Goal: Contribute content: Contribute content

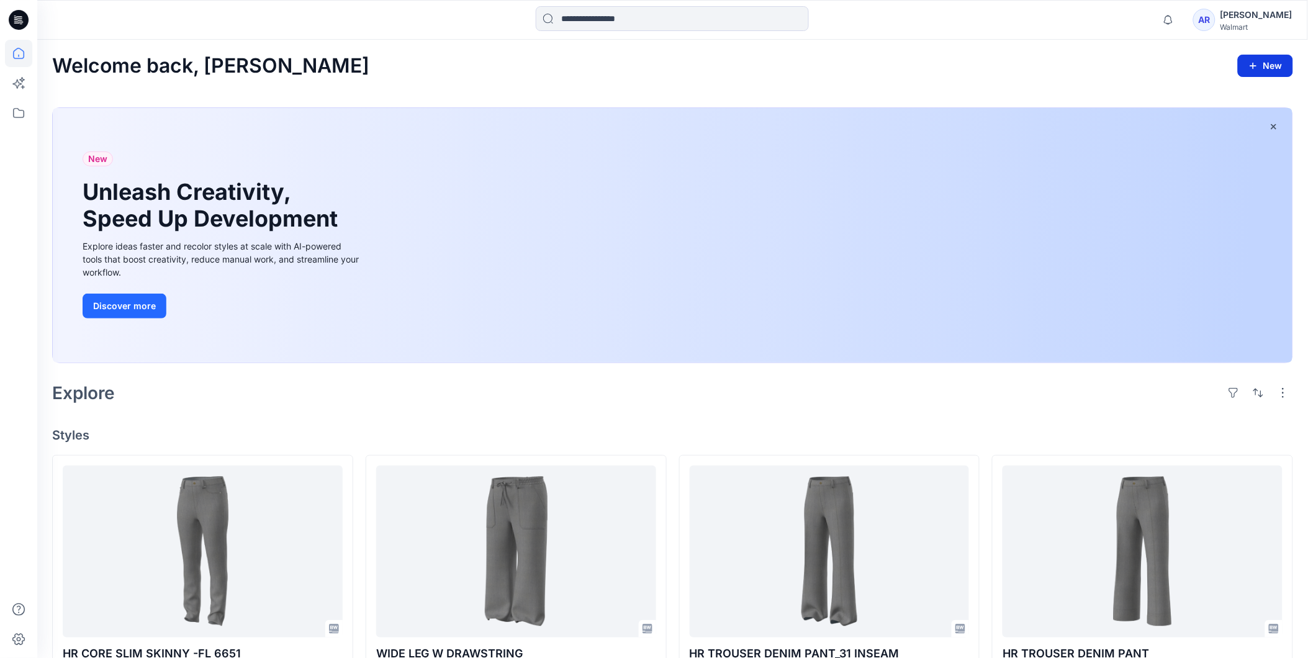
click at [1267, 67] on button "New" at bounding box center [1265, 66] width 55 height 22
click at [1232, 98] on p "New Style" at bounding box center [1227, 97] width 42 height 15
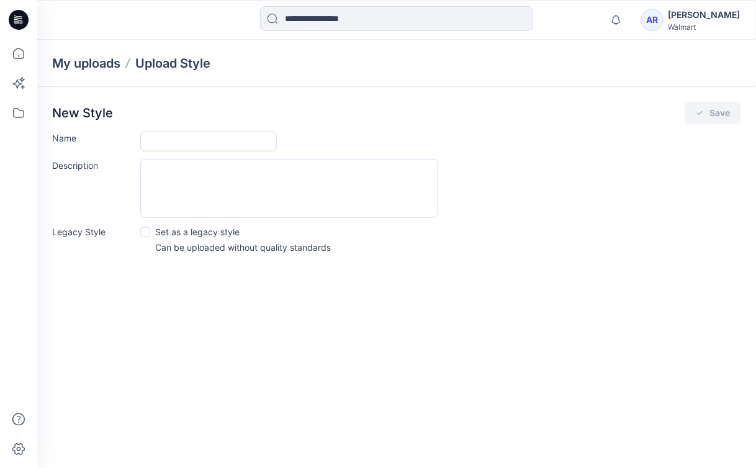
click at [168, 145] on input "Name" at bounding box center [208, 142] width 137 height 20
click at [474, 371] on div "My uploads Upload Style New Style Save Name Description Legacy Style Set as a l…" at bounding box center [396, 254] width 719 height 428
click at [19, 52] on icon at bounding box center [18, 53] width 27 height 27
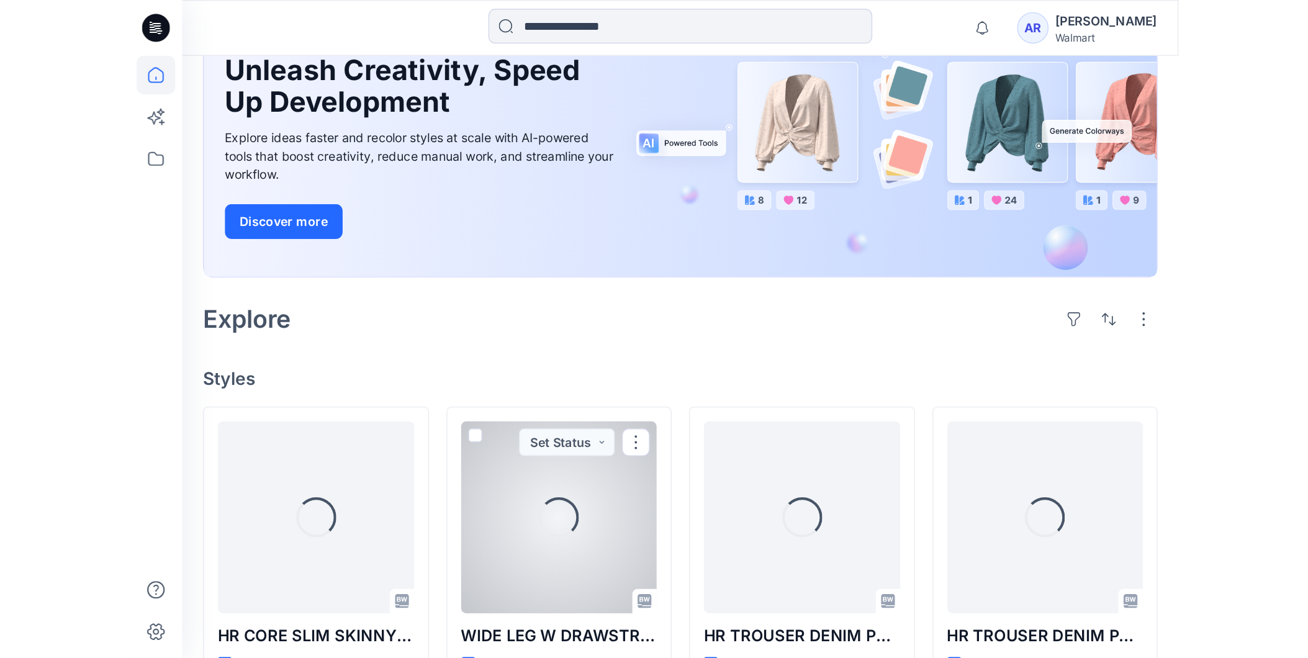
scroll to position [207, 0]
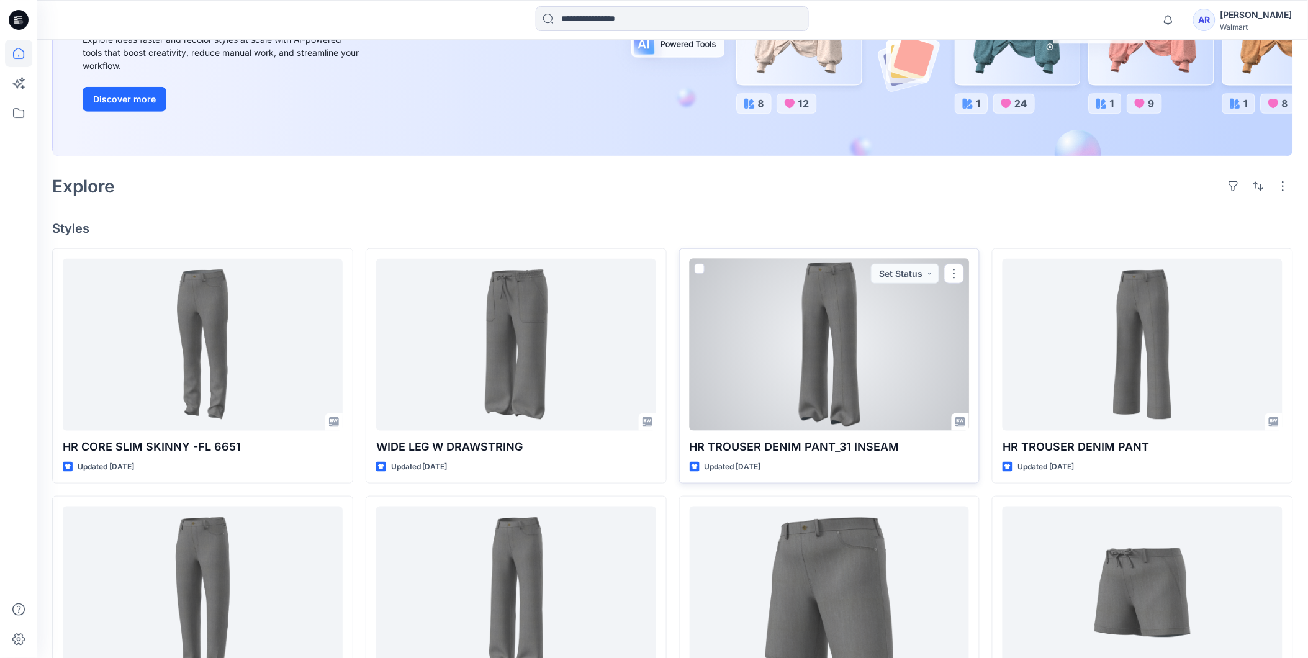
click at [864, 336] on div at bounding box center [830, 345] width 280 height 172
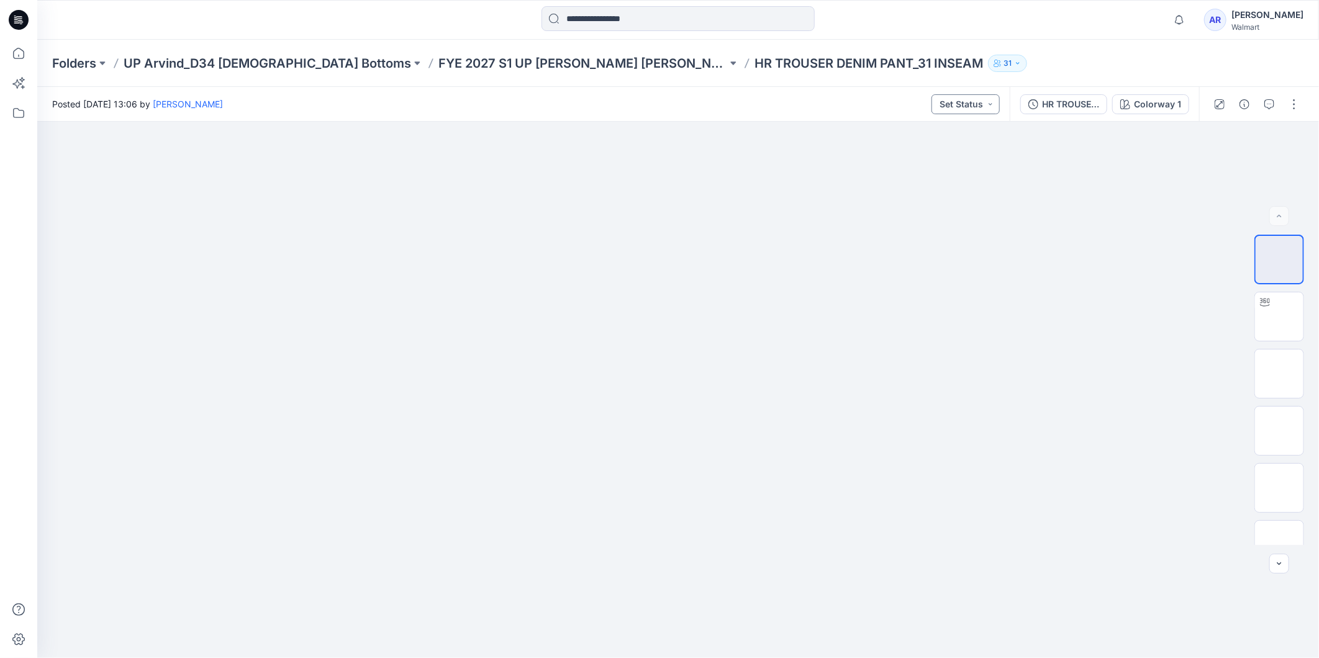
click at [991, 101] on button "Set Status" at bounding box center [965, 104] width 68 height 20
click at [1075, 317] on div at bounding box center [677, 390] width 1281 height 536
click at [1014, 63] on icon "button" at bounding box center [1017, 63] width 7 height 7
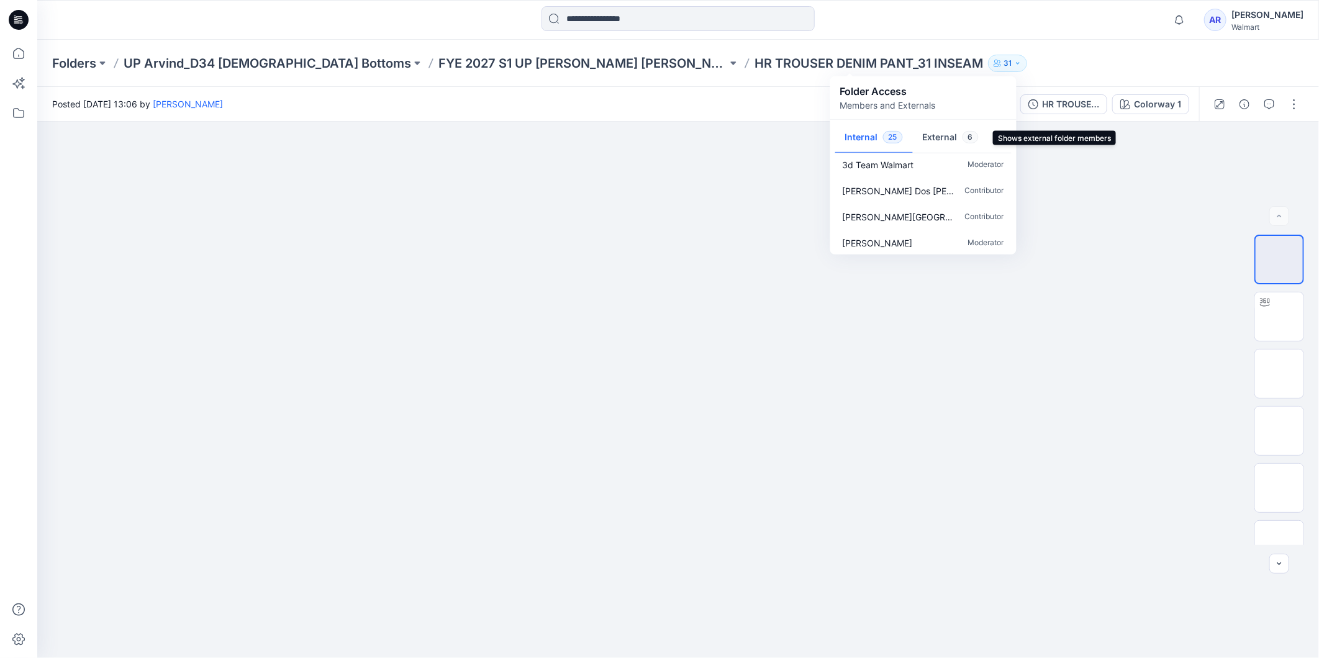
click at [942, 135] on button "External 6" at bounding box center [951, 138] width 76 height 32
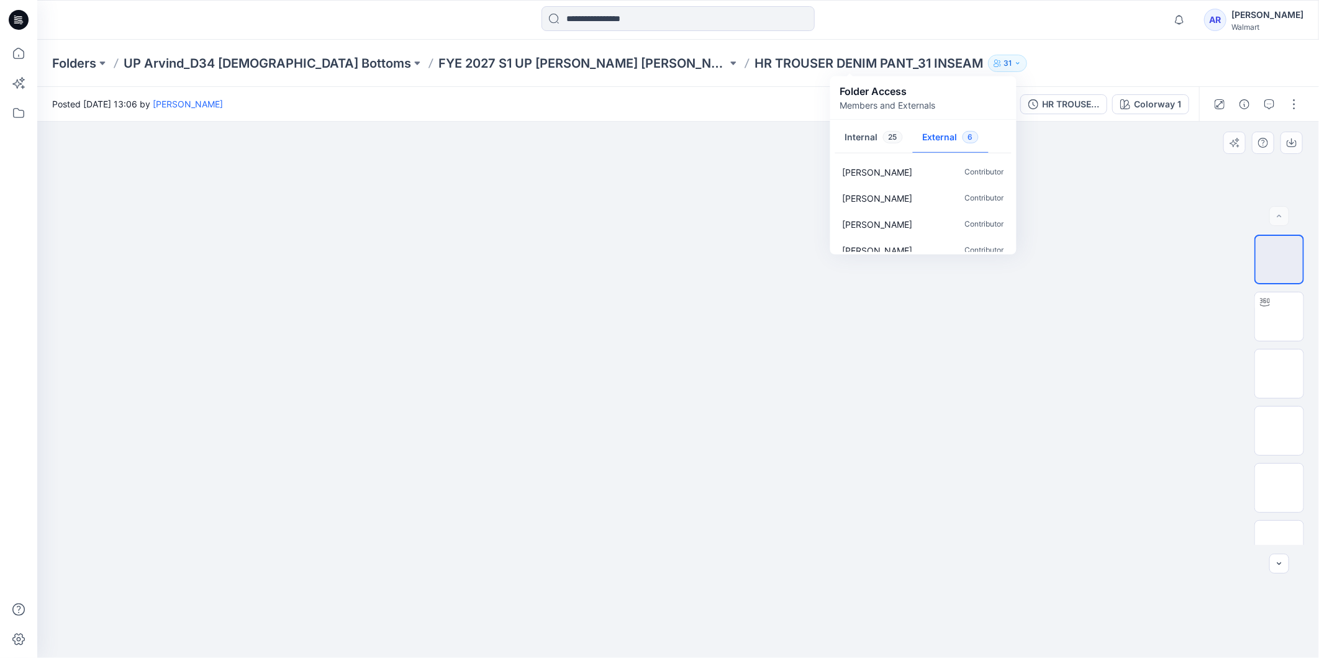
click at [985, 399] on div at bounding box center [677, 390] width 1281 height 536
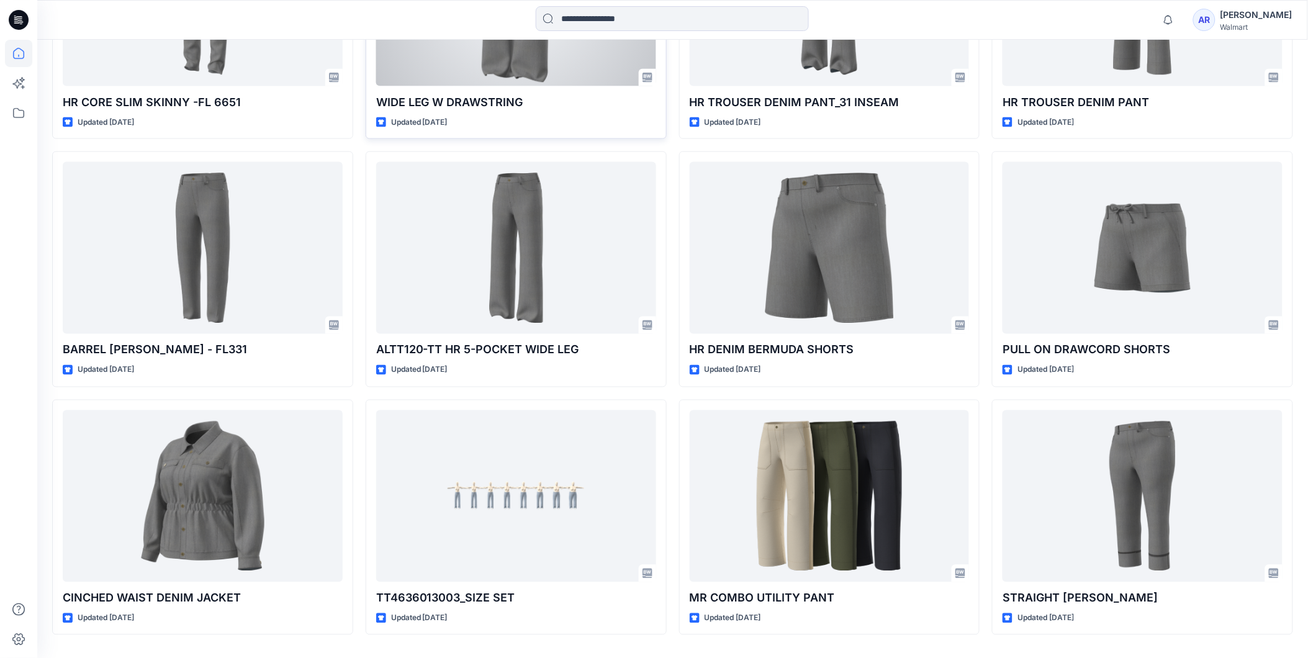
scroll to position [588, 0]
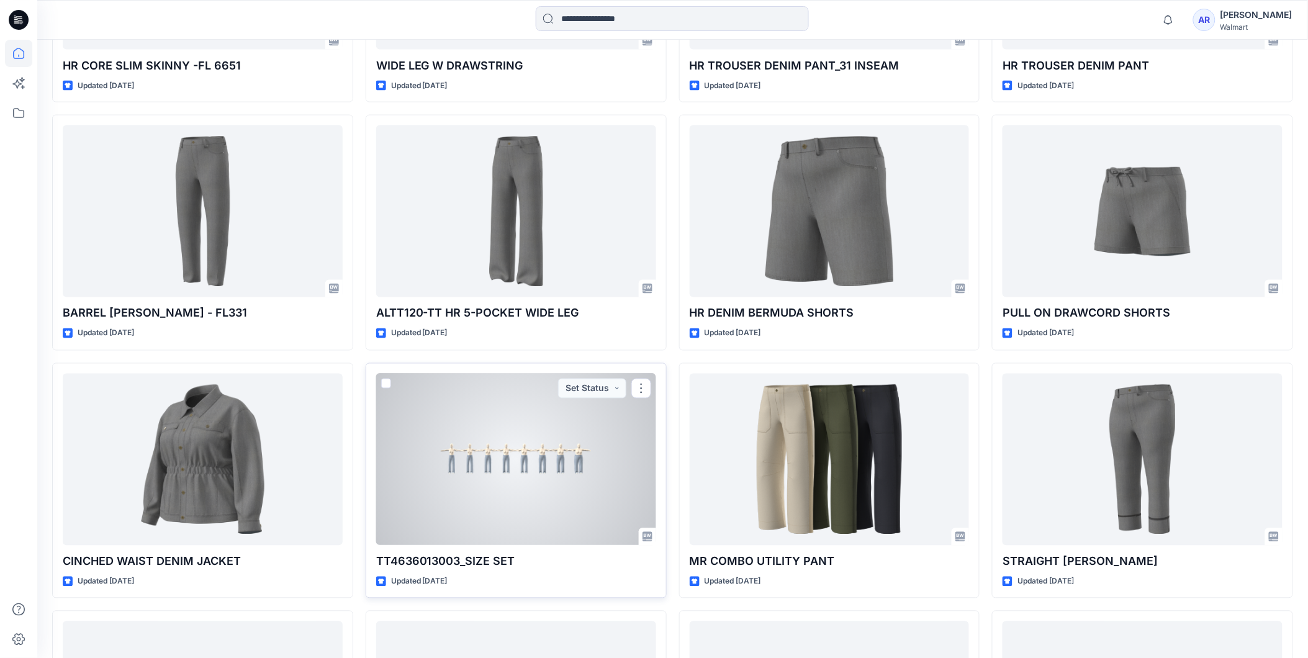
click at [618, 440] on div at bounding box center [516, 460] width 280 height 172
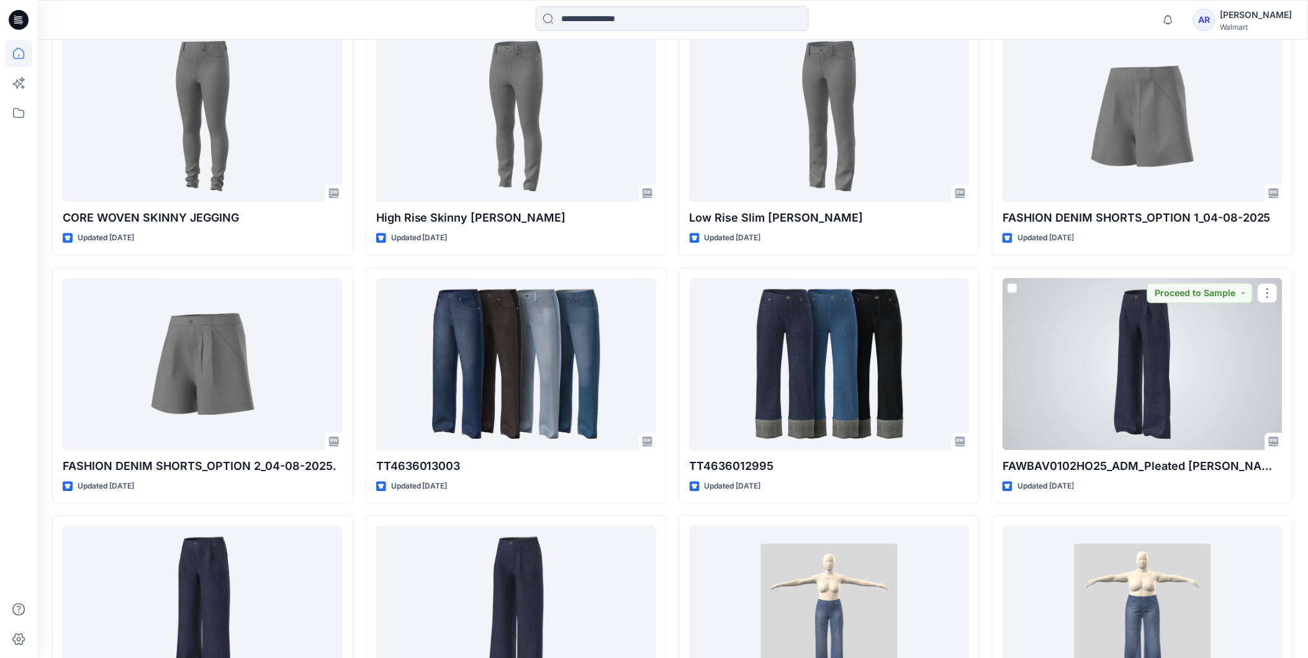
scroll to position [2777, 0]
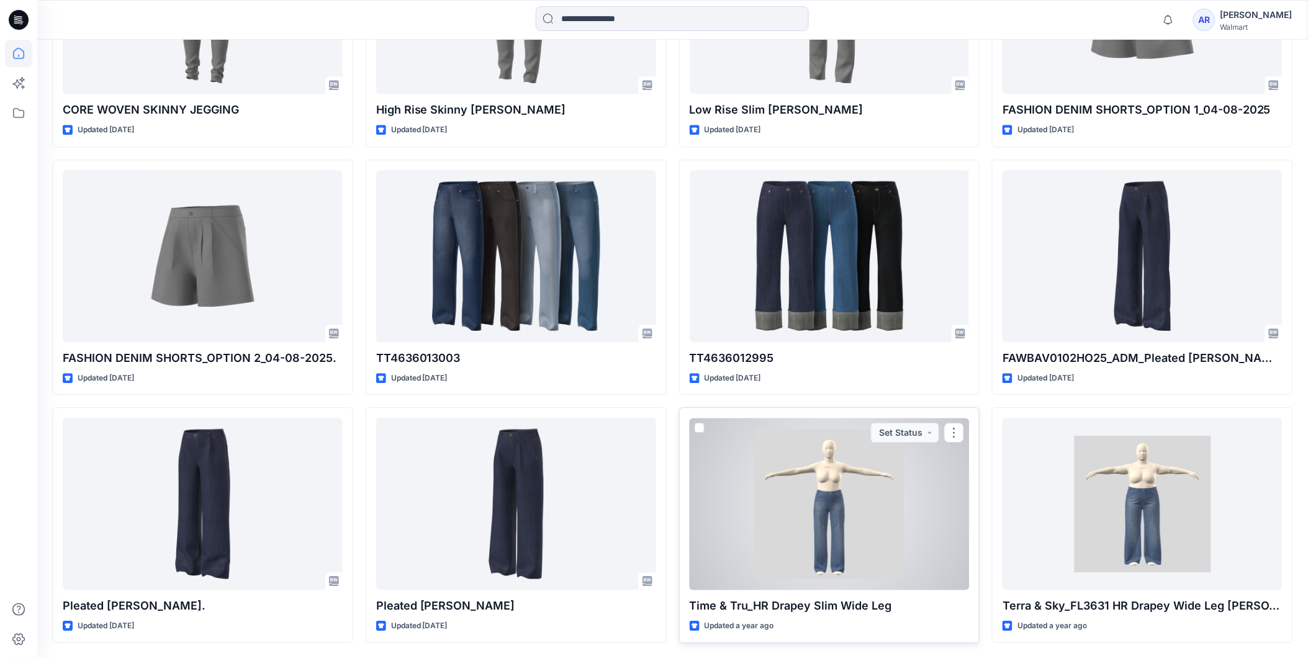
click at [868, 495] on div at bounding box center [830, 504] width 280 height 172
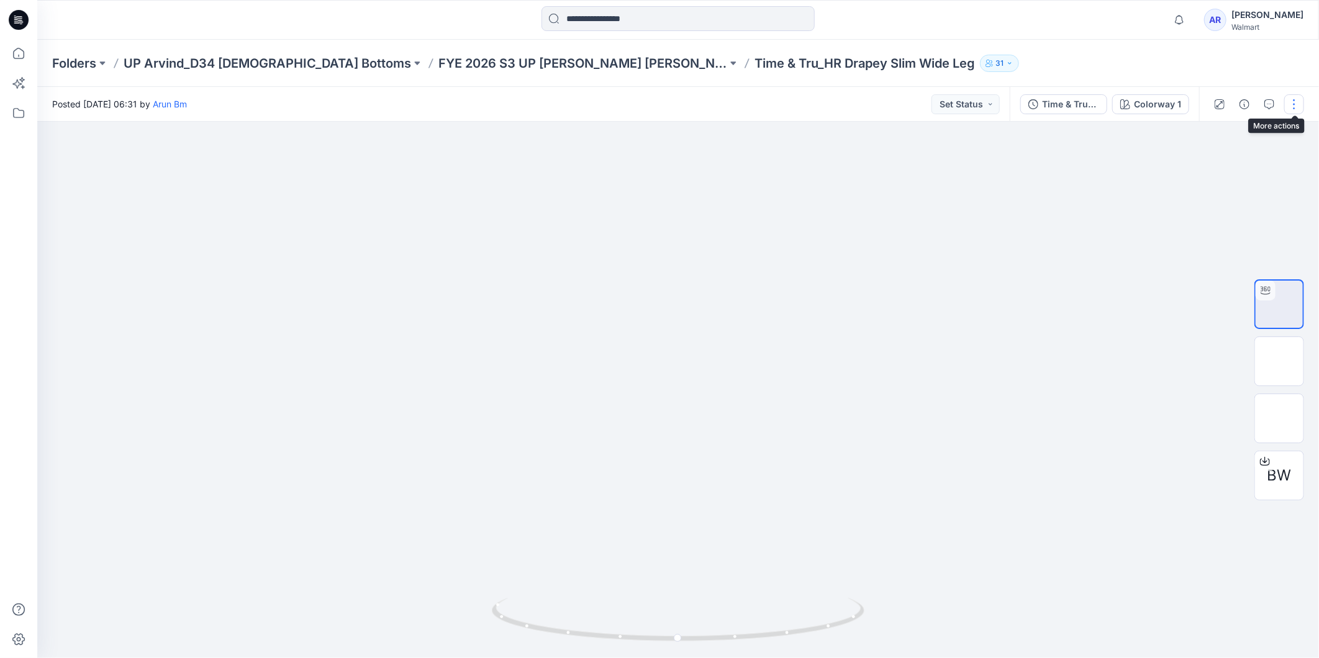
click at [1289, 104] on button "button" at bounding box center [1294, 104] width 20 height 20
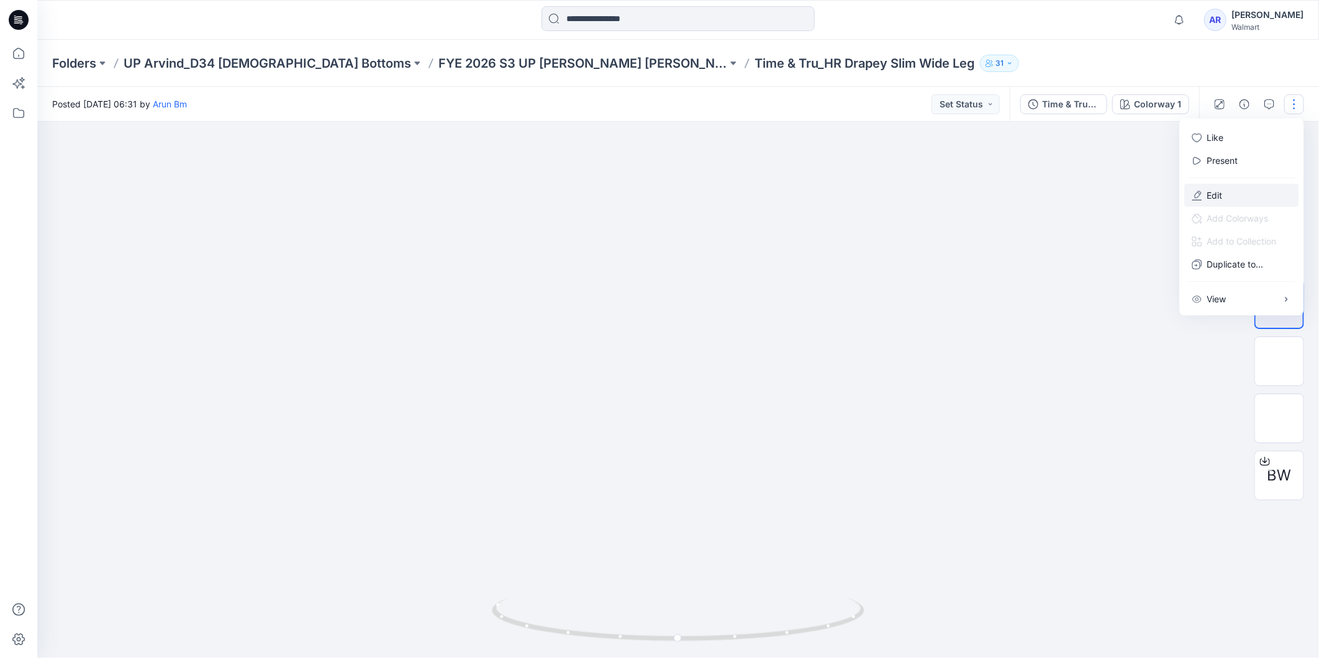
click at [1226, 189] on button "Edit" at bounding box center [1242, 195] width 114 height 23
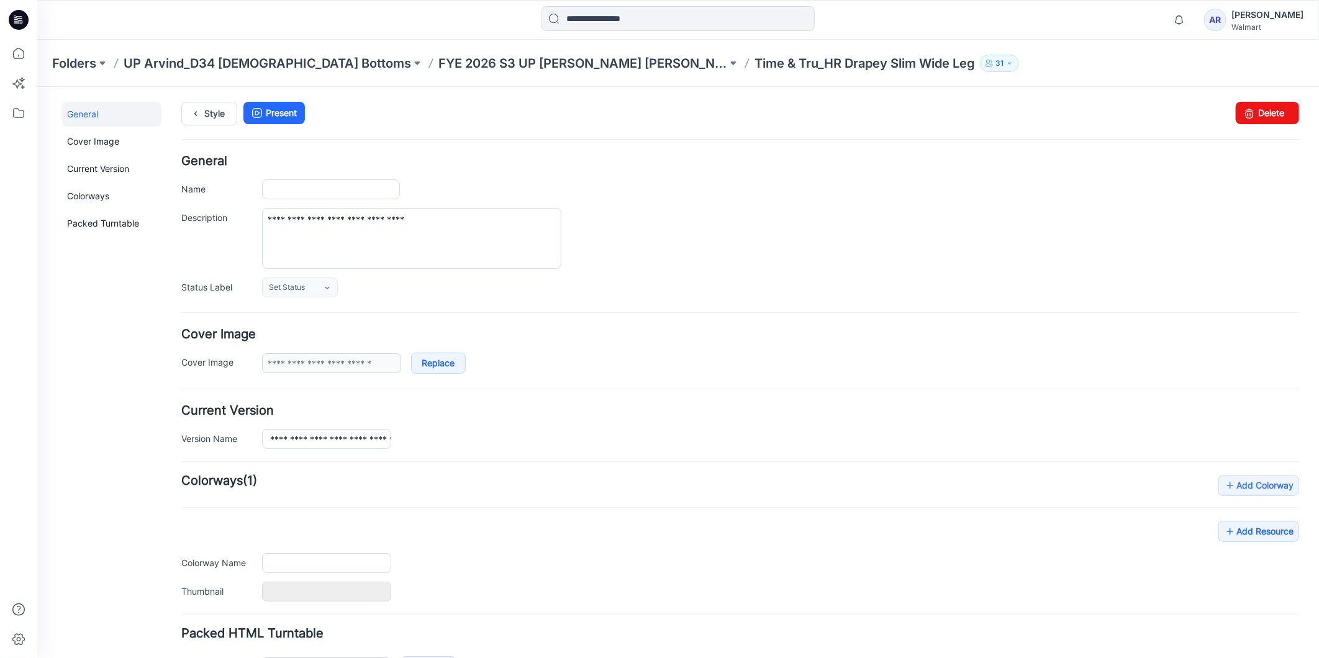
type input "**********"
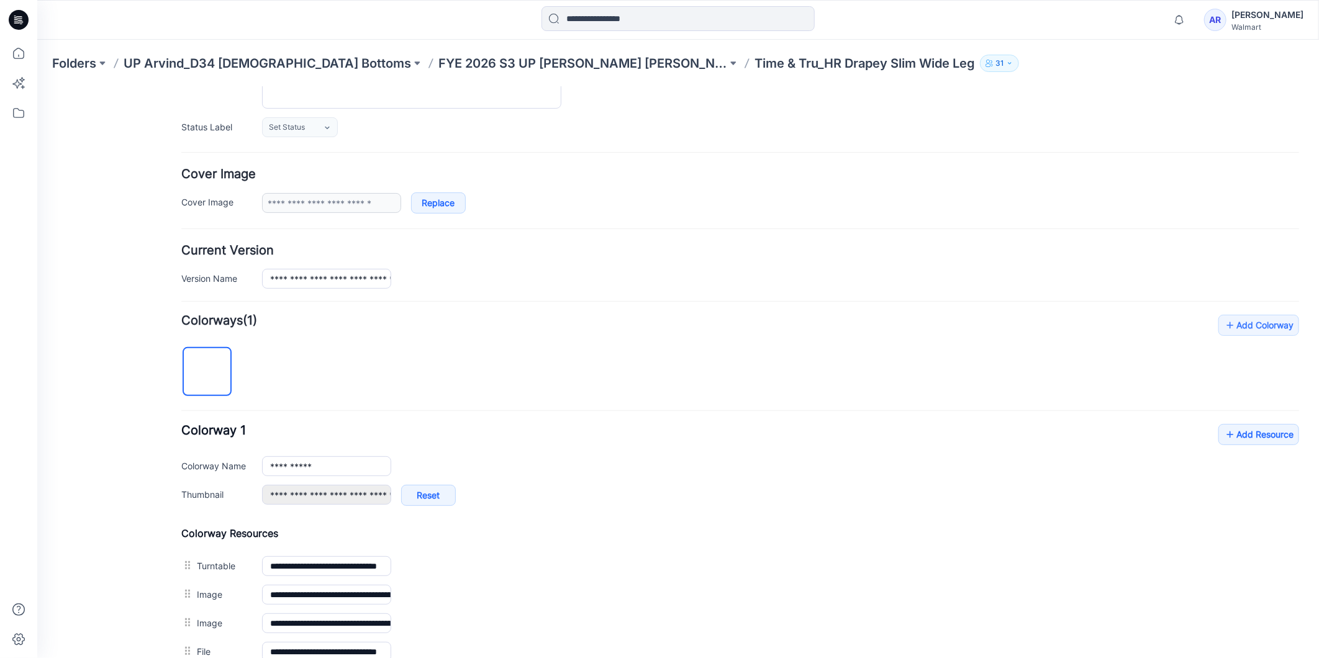
scroll to position [313, 0]
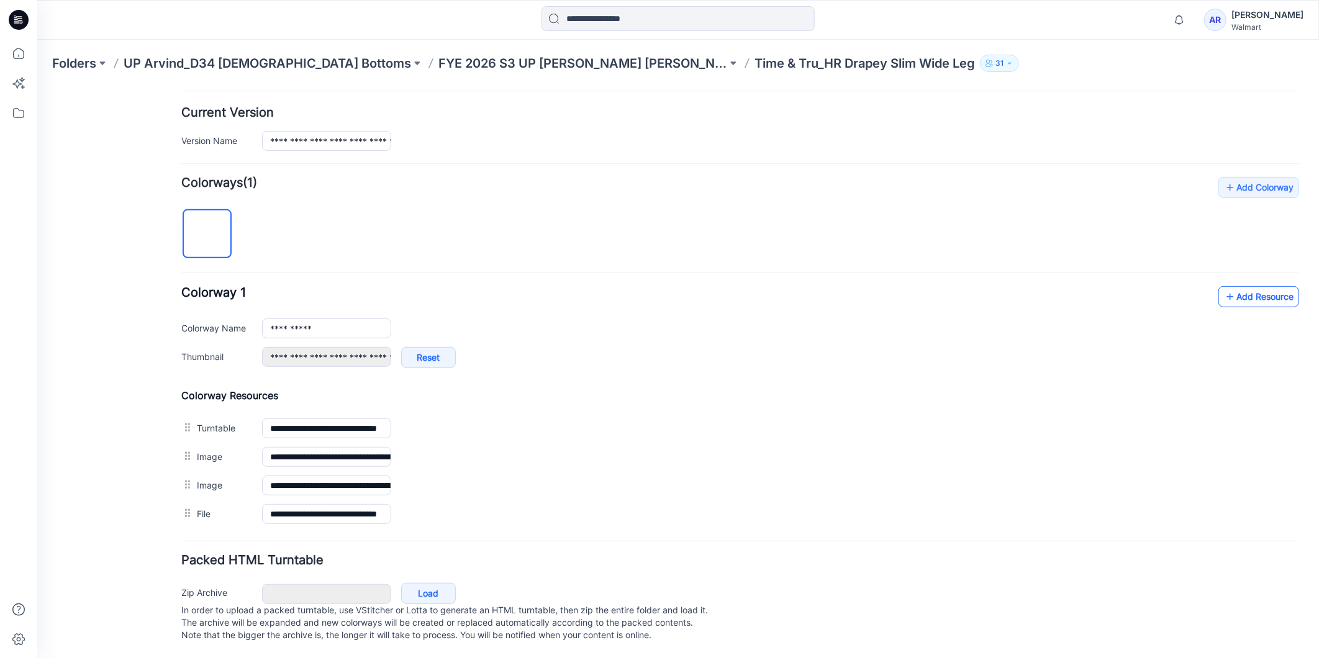
click at [1223, 286] on icon at bounding box center [1229, 296] width 12 height 20
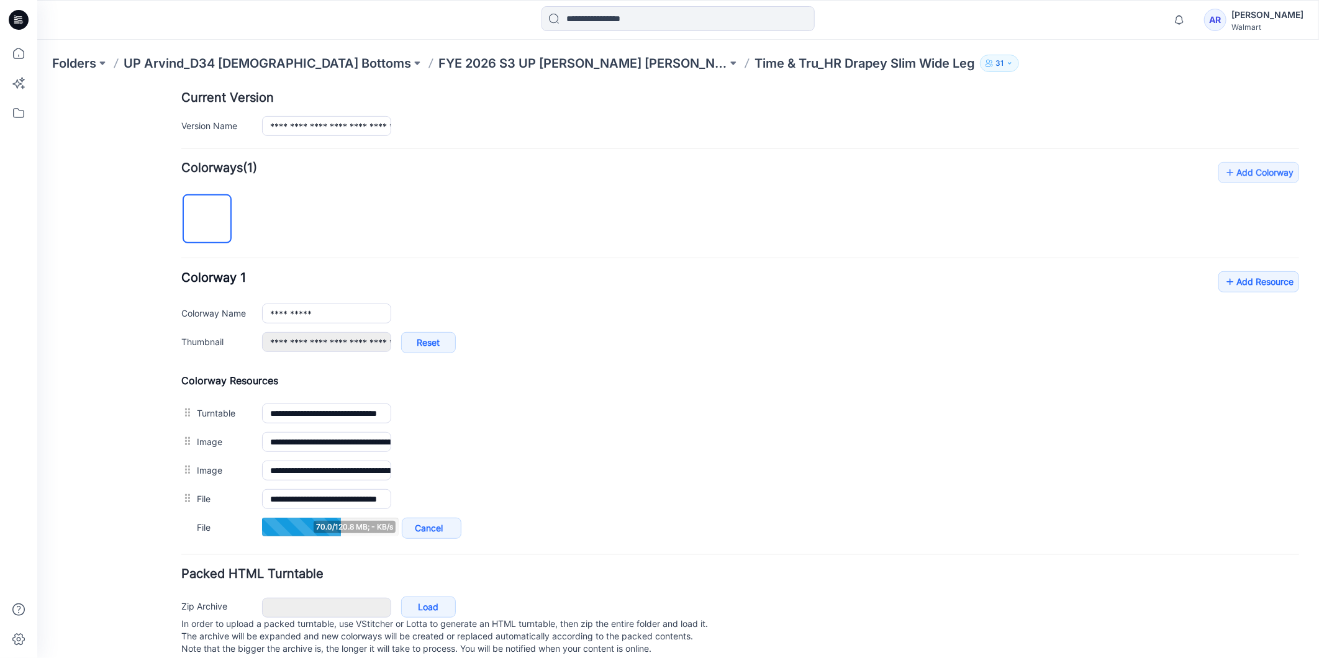
click at [1006, 63] on icon "button" at bounding box center [1009, 63] width 7 height 7
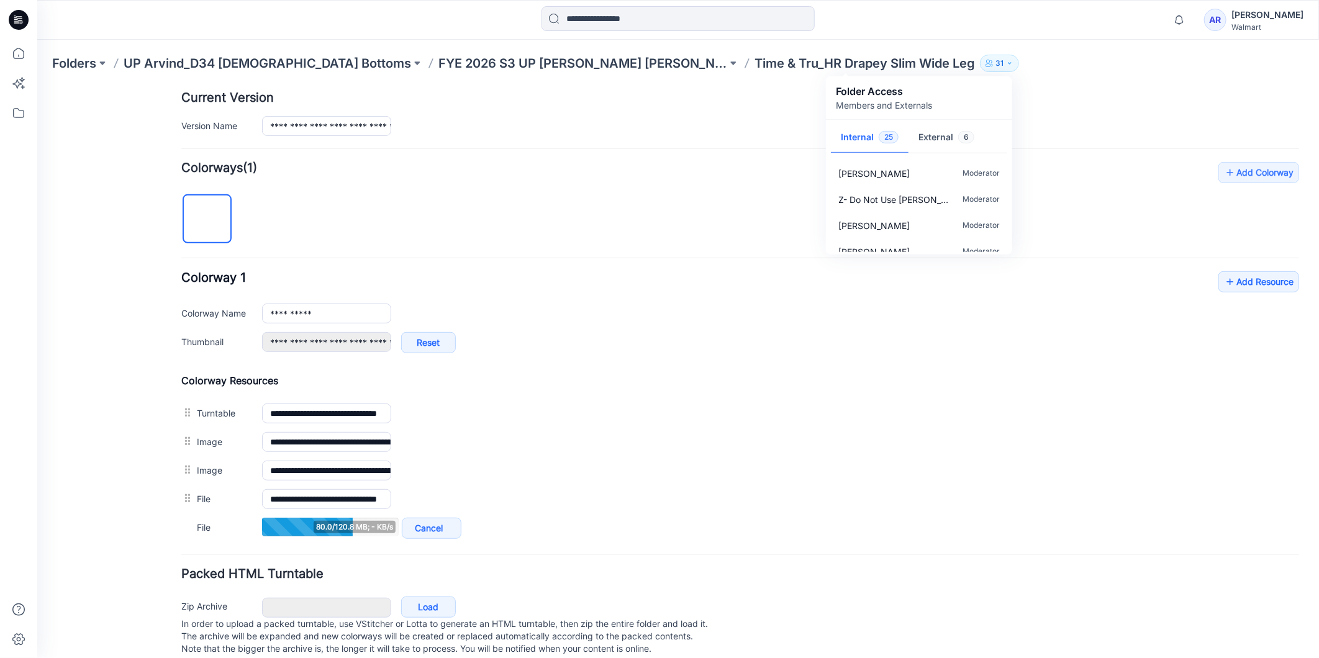
scroll to position [345, 0]
click at [1110, 61] on div "Folders UP Arvind_D34 Ladies Bottoms FYE 2026 S3 UP Arvind Missy Bottoms Time &…" at bounding box center [629, 63] width 1155 height 17
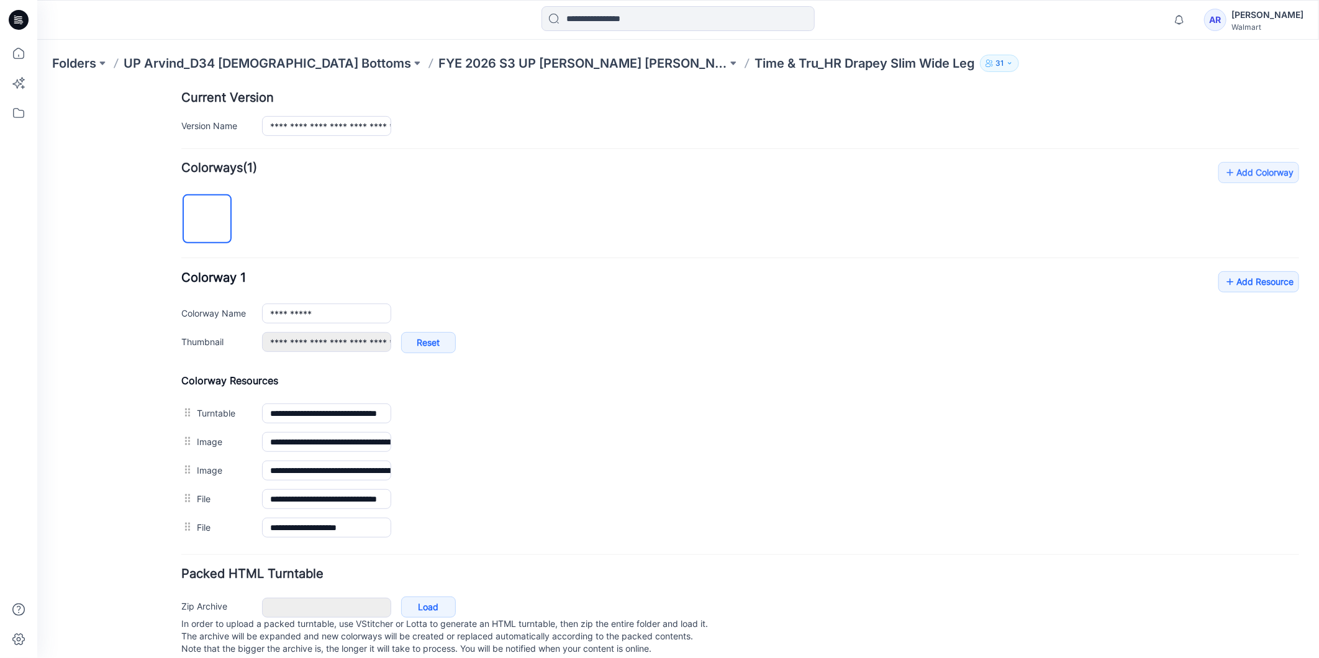
scroll to position [0, 0]
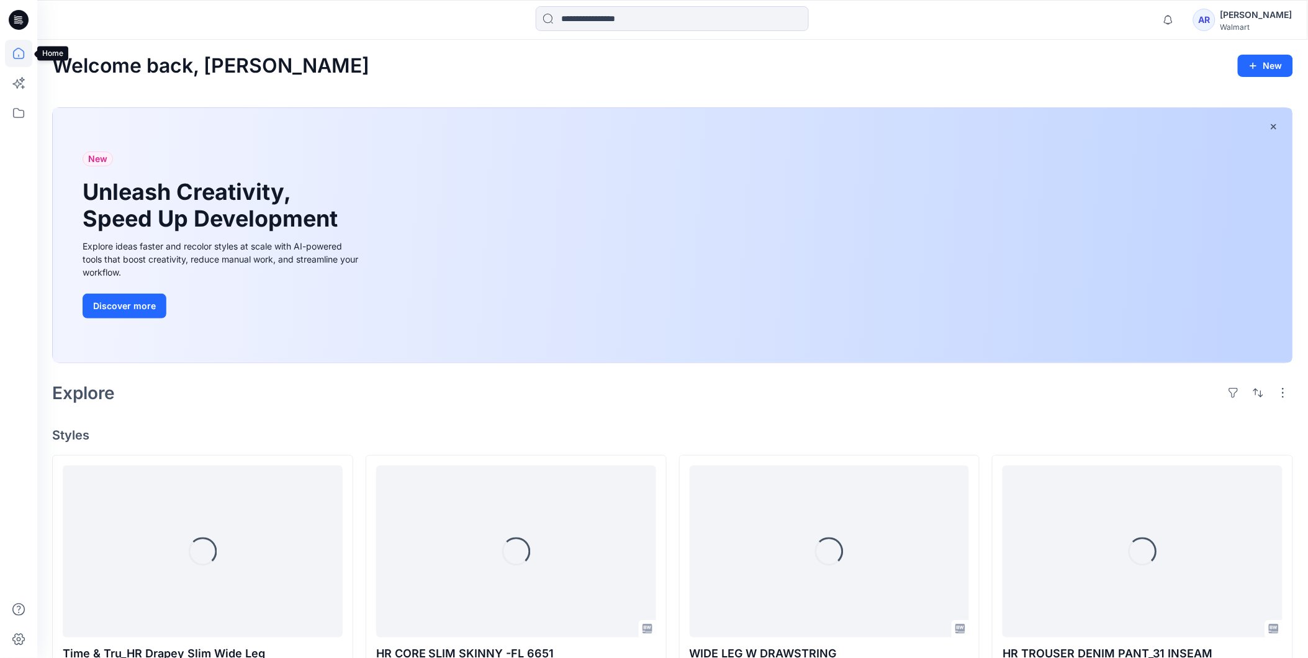
click at [13, 54] on icon at bounding box center [18, 53] width 11 height 11
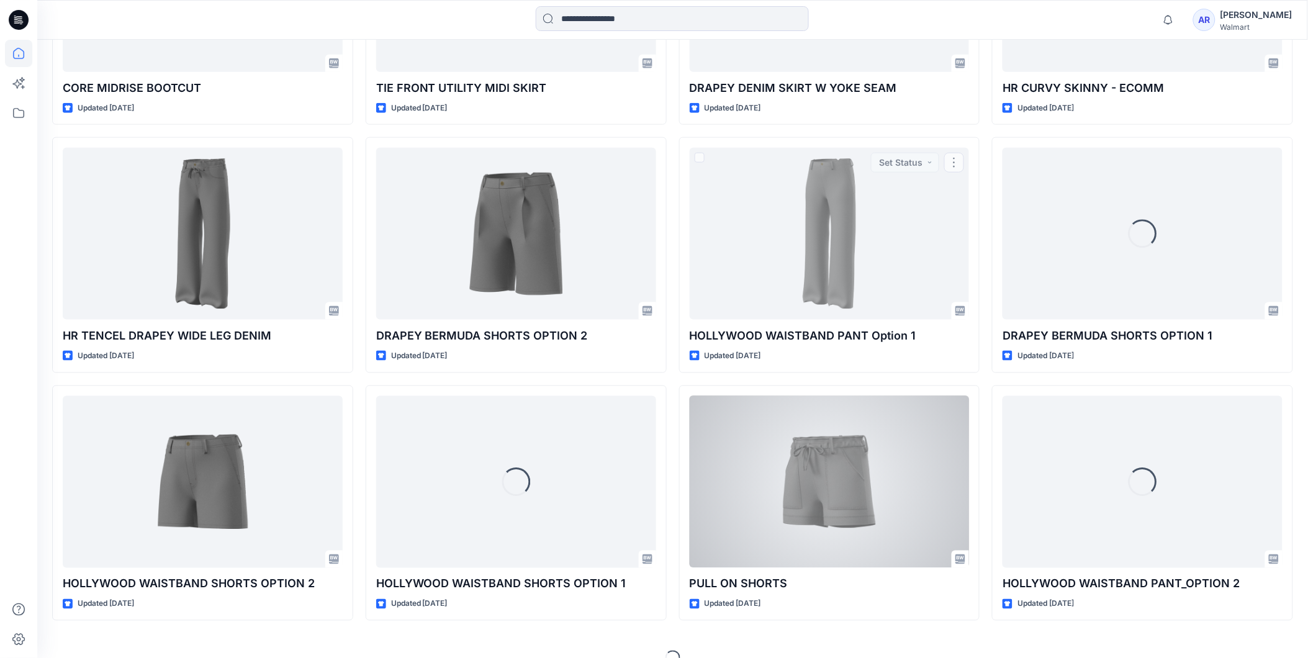
scroll to position [2077, 0]
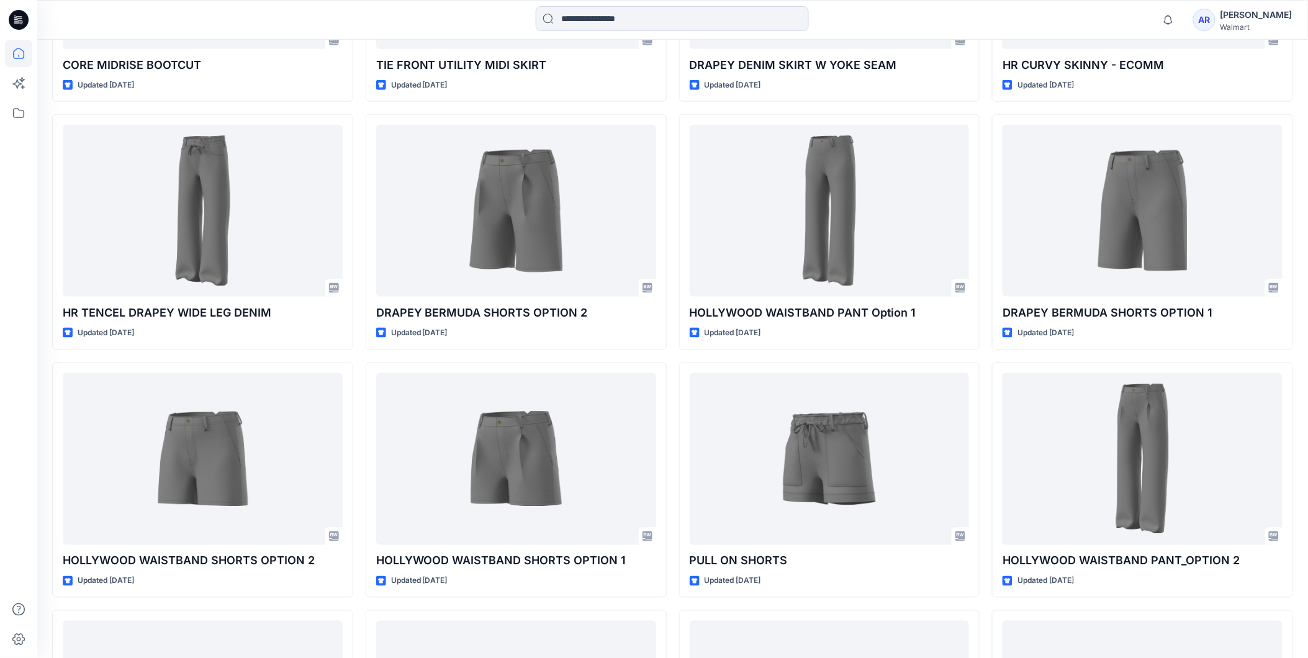
click at [1216, 17] on div "AR" at bounding box center [1204, 20] width 22 height 22
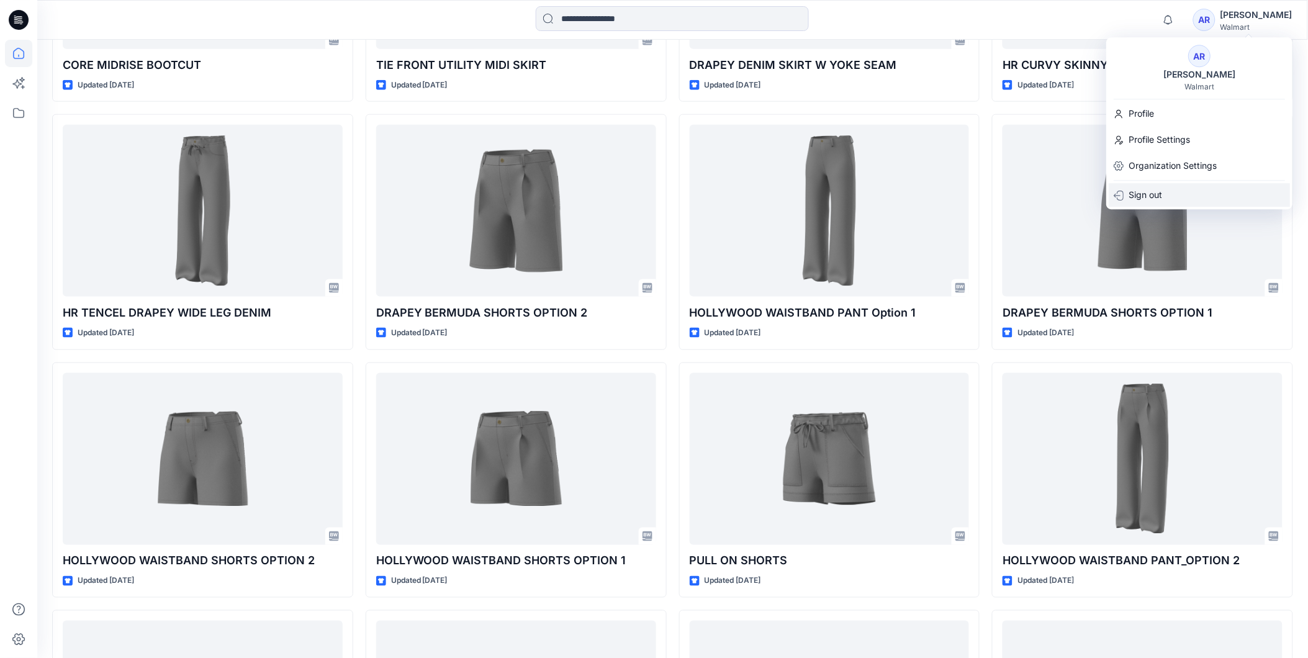
click at [1160, 190] on p "Sign out" at bounding box center [1146, 196] width 34 height 24
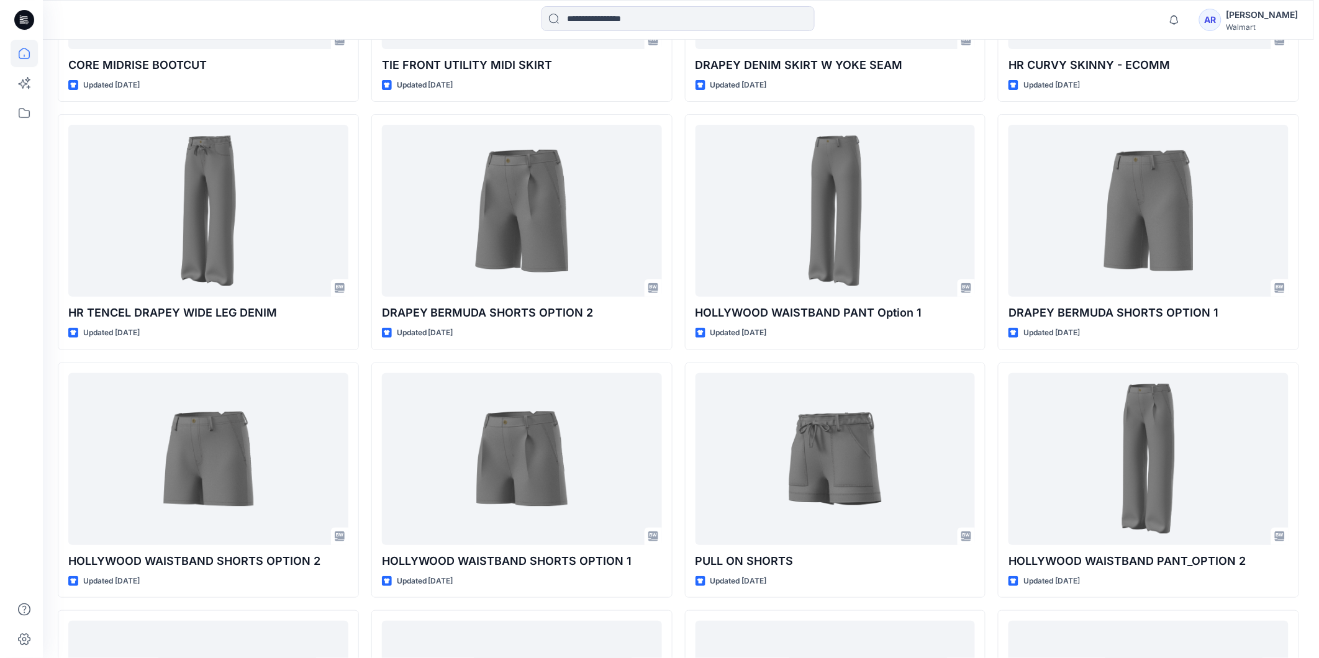
scroll to position [2088, 0]
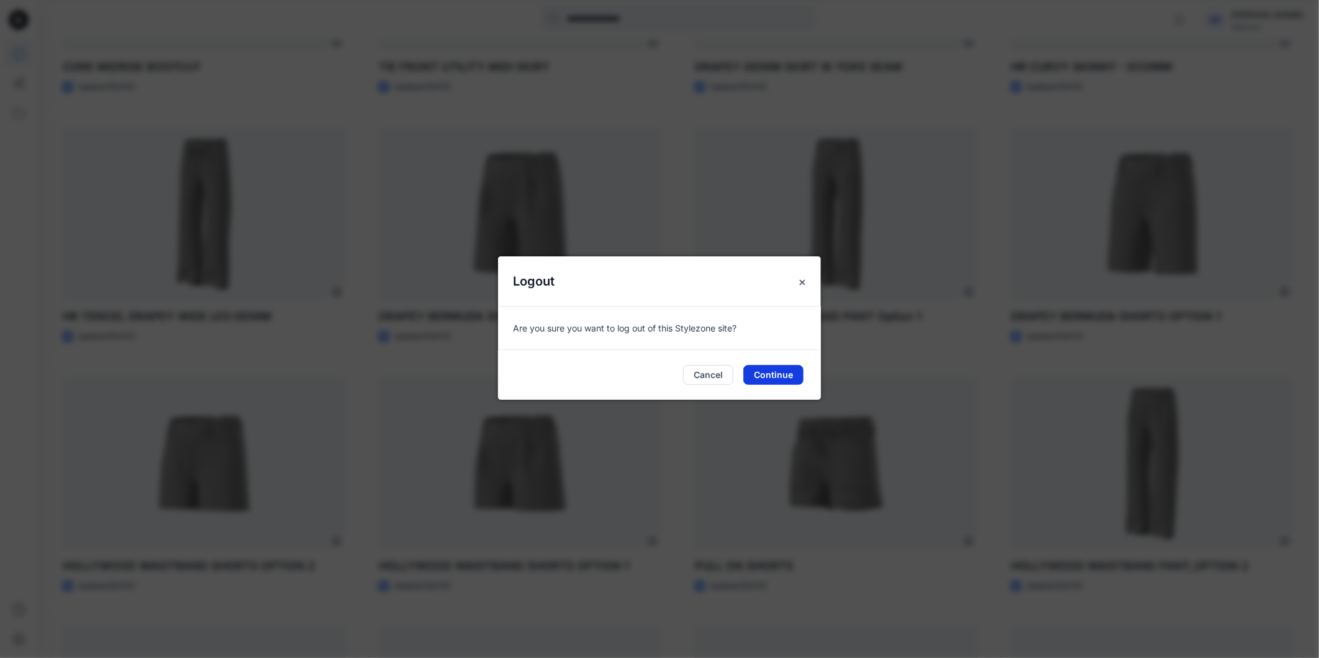
click at [764, 373] on button "Continue" at bounding box center [773, 375] width 60 height 20
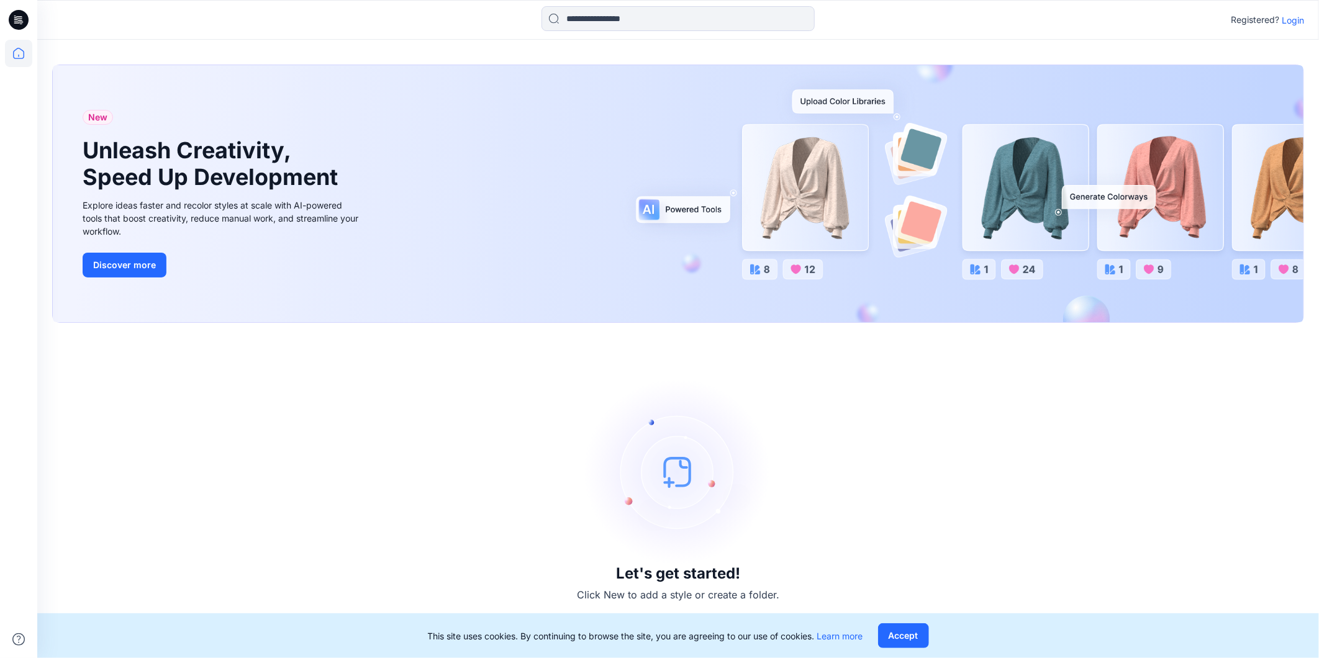
click at [1299, 14] on p "Login" at bounding box center [1292, 20] width 22 height 13
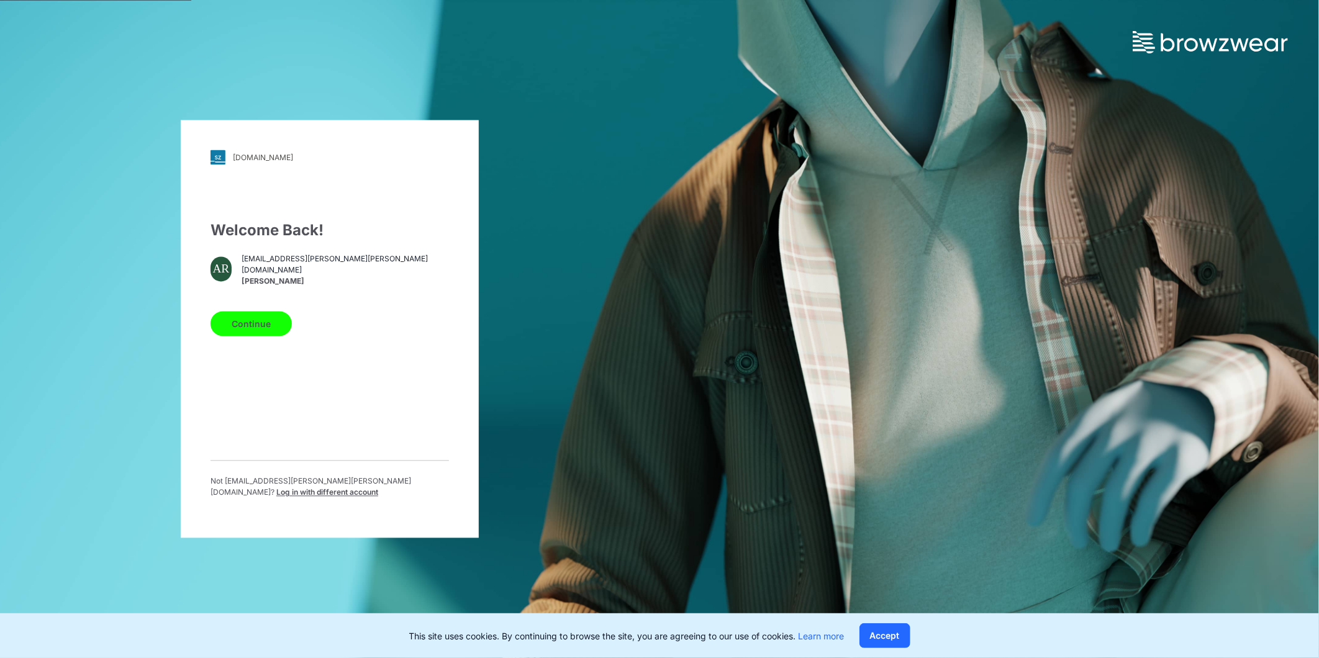
drag, startPoint x: 263, startPoint y: 327, endPoint x: 267, endPoint y: 333, distance: 7.6
click at [262, 327] on button "Continue" at bounding box center [250, 324] width 81 height 25
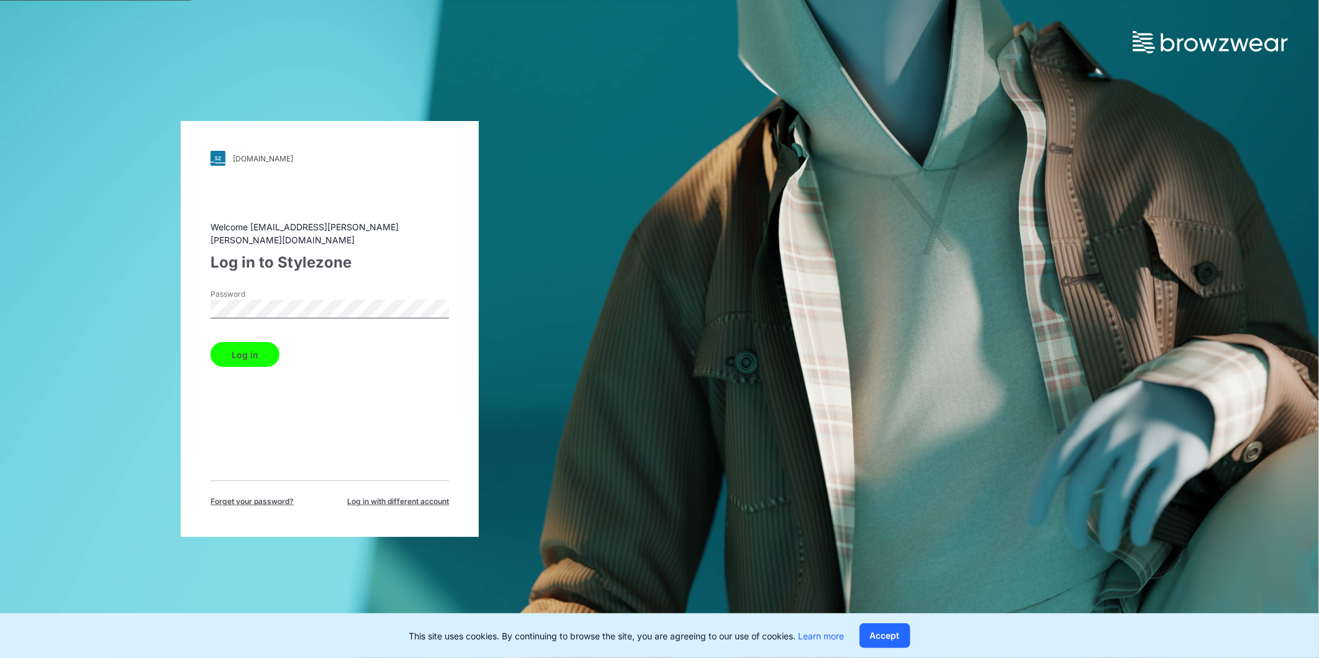
click at [399, 259] on div "Log in to Stylezone" at bounding box center [329, 262] width 238 height 22
click at [249, 349] on button "Log in" at bounding box center [244, 354] width 69 height 25
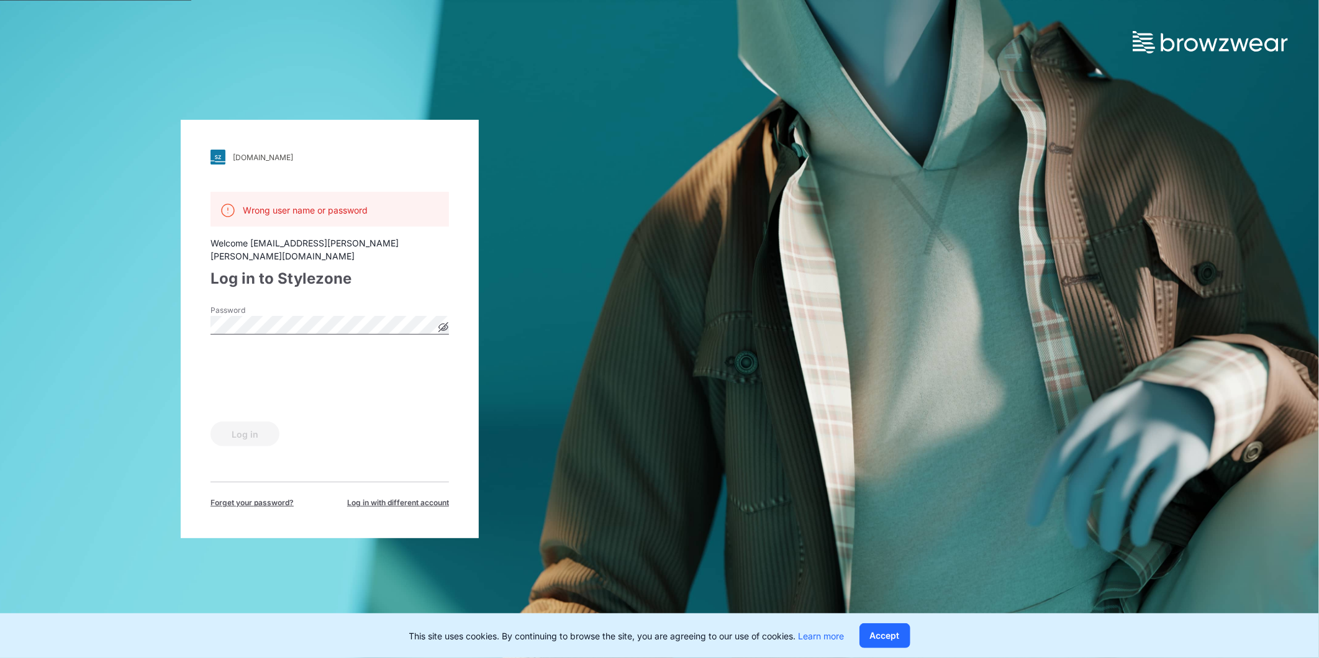
click at [443, 323] on icon at bounding box center [443, 327] width 9 height 9
click at [250, 427] on button "Log in" at bounding box center [244, 434] width 69 height 25
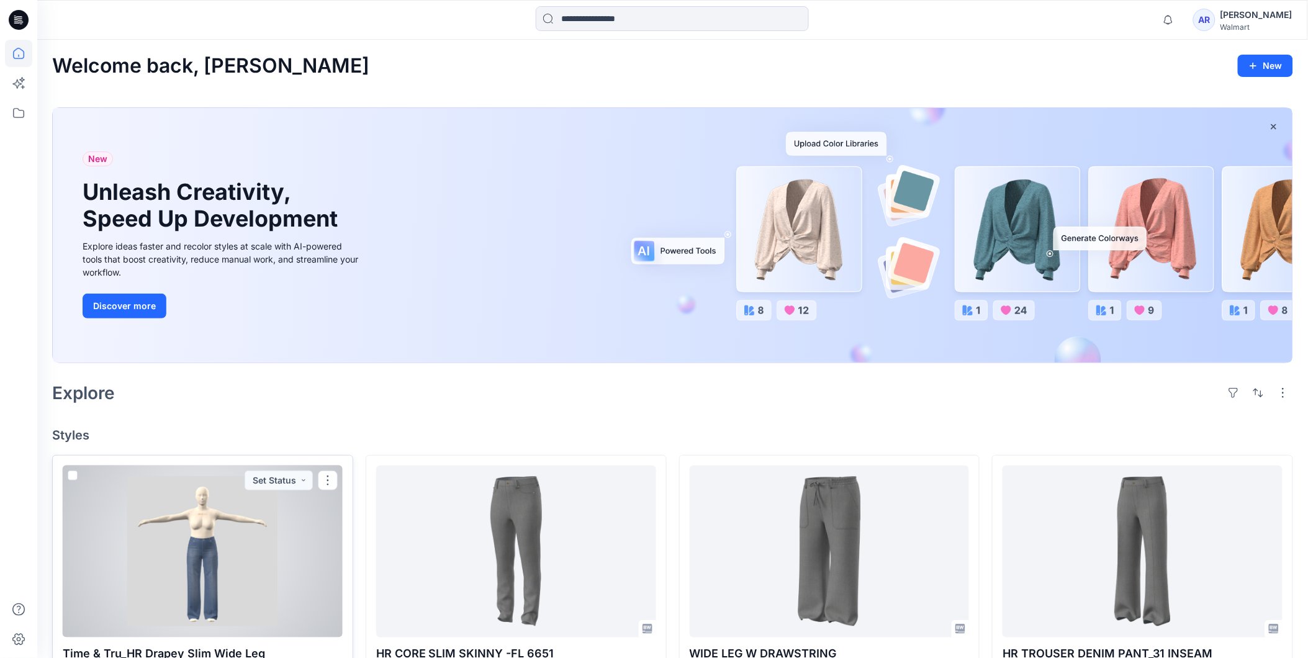
click at [253, 540] on div at bounding box center [203, 552] width 280 height 172
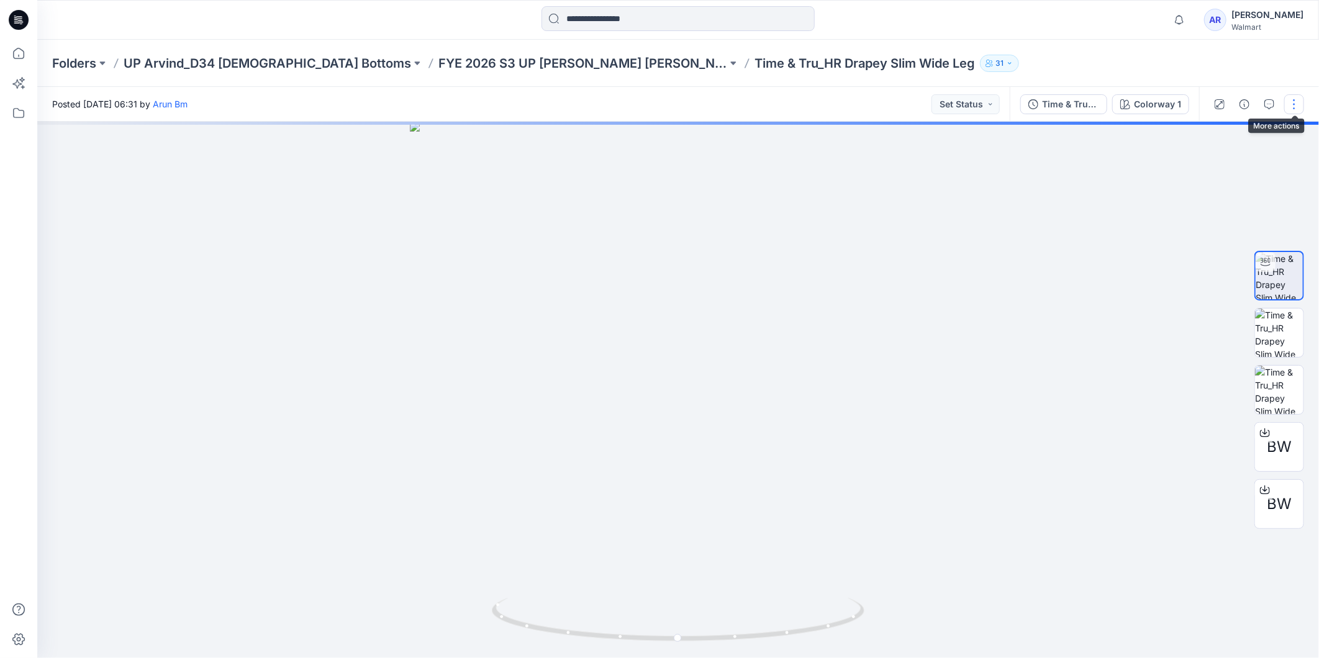
click at [1298, 98] on button "button" at bounding box center [1294, 104] width 20 height 20
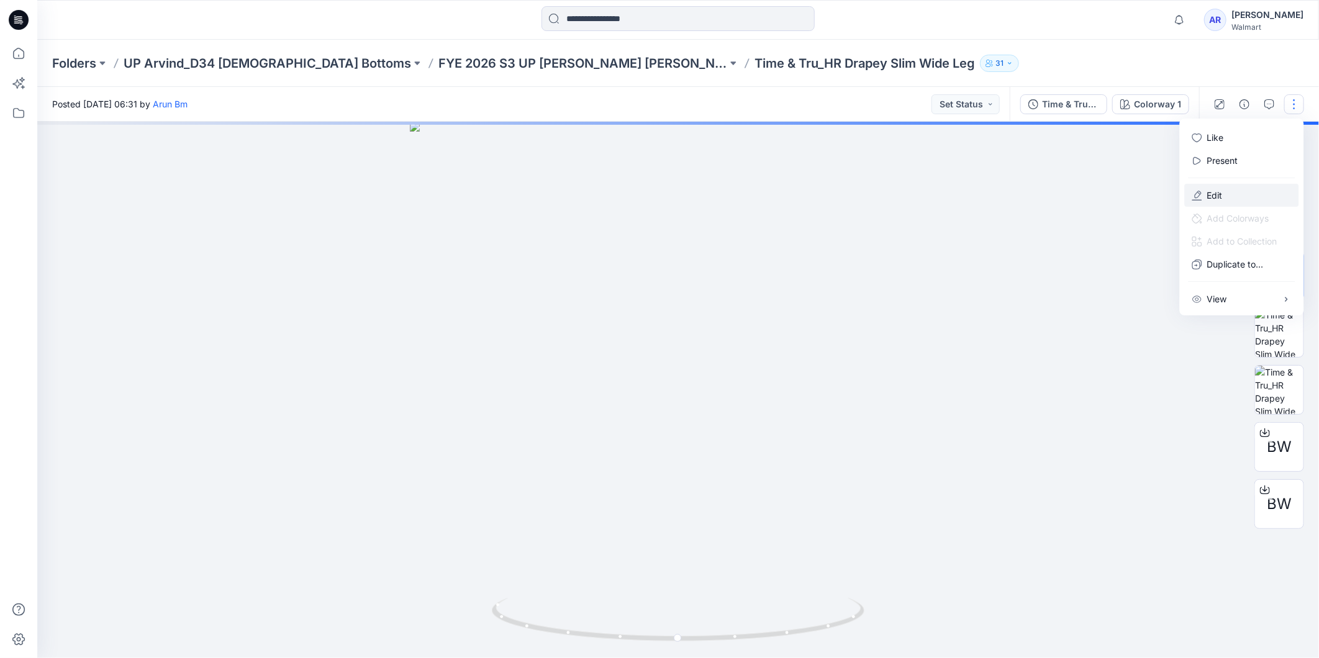
click at [1225, 191] on button "Edit" at bounding box center [1242, 195] width 114 height 23
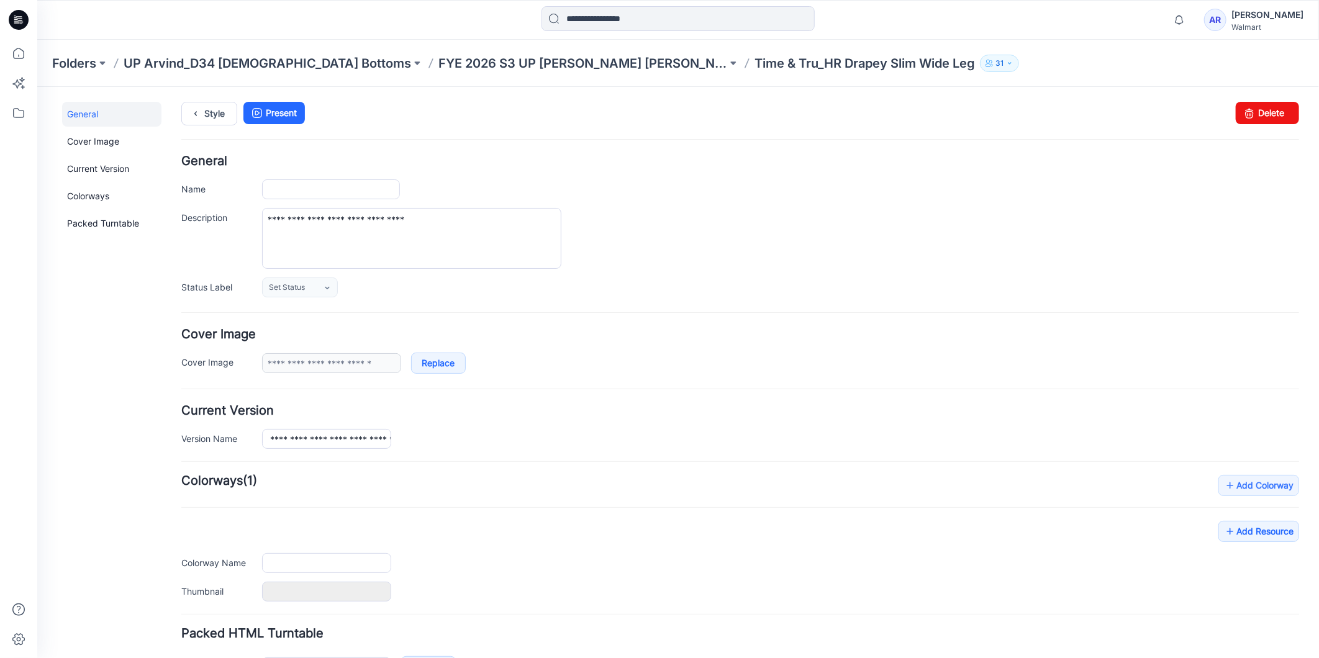
type input "**********"
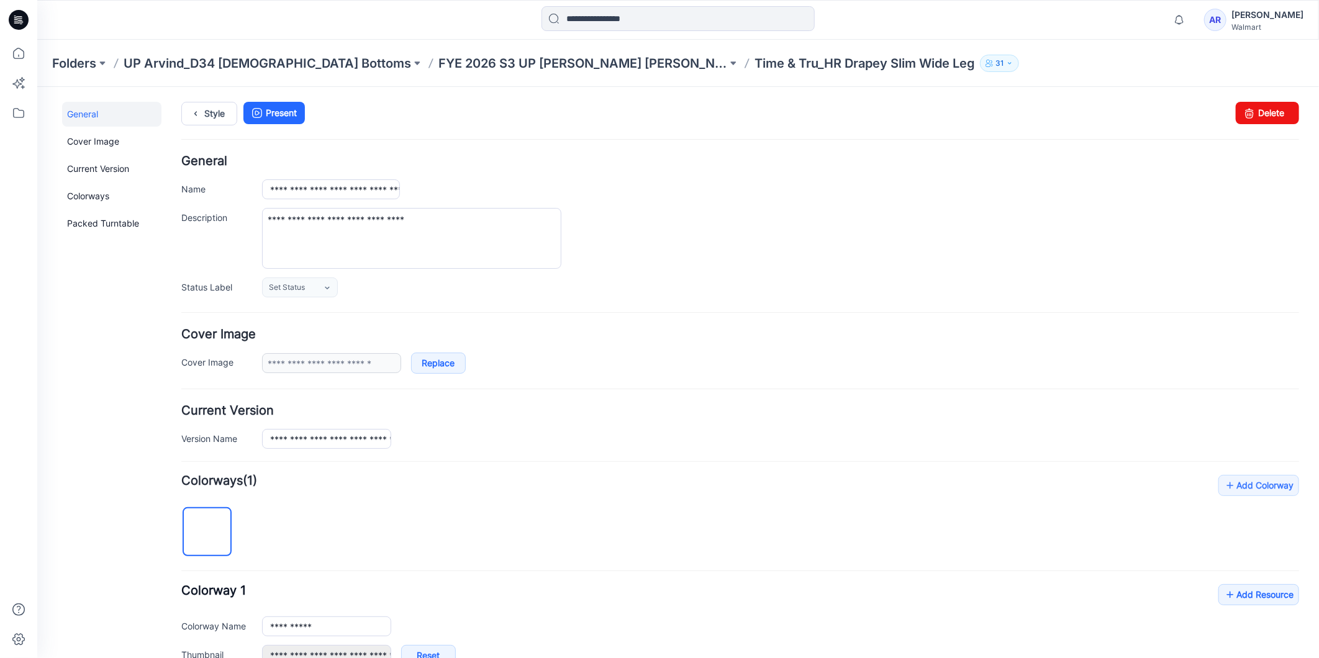
scroll to position [341, 0]
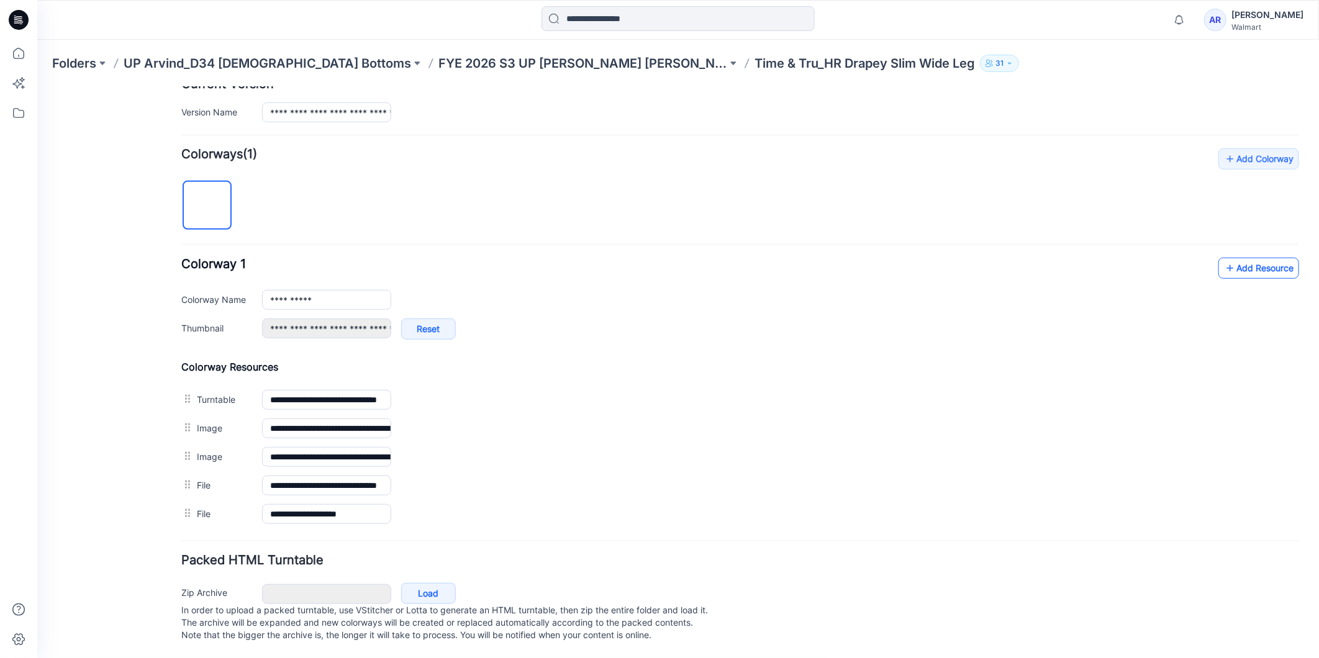
click at [1243, 257] on link "Add Resource" at bounding box center [1257, 267] width 81 height 21
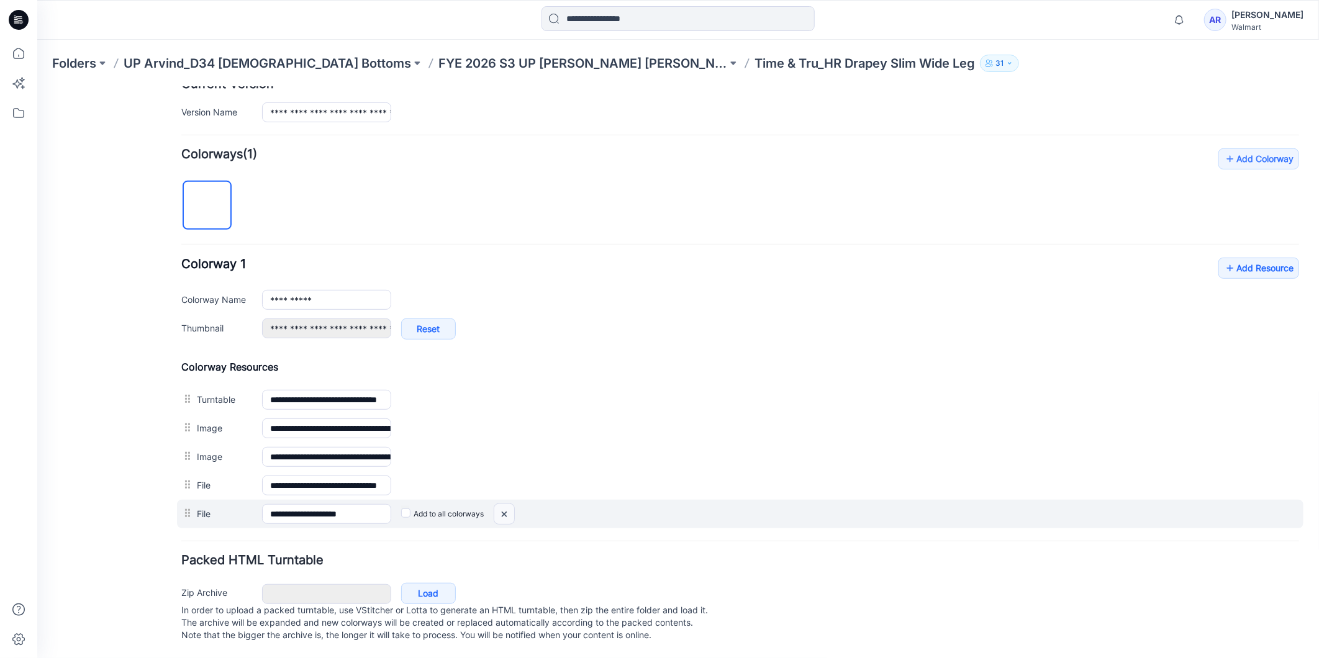
click at [506, 504] on img at bounding box center [504, 514] width 20 height 20
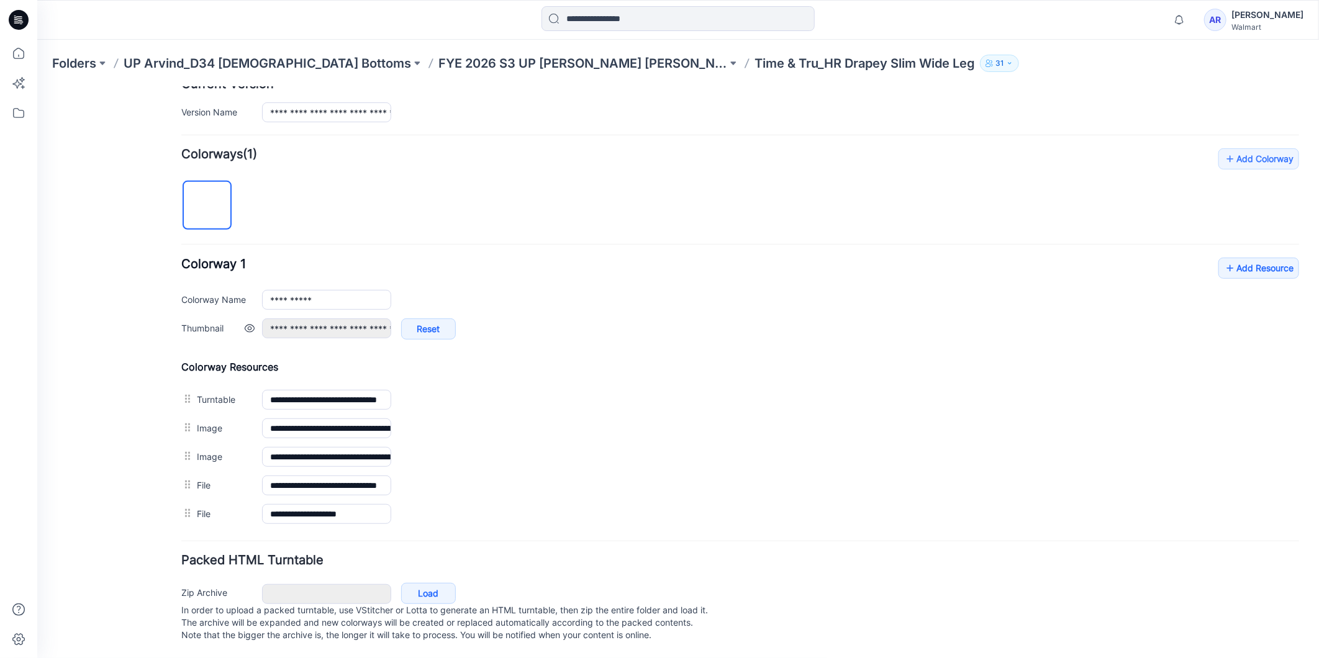
scroll to position [313, 0]
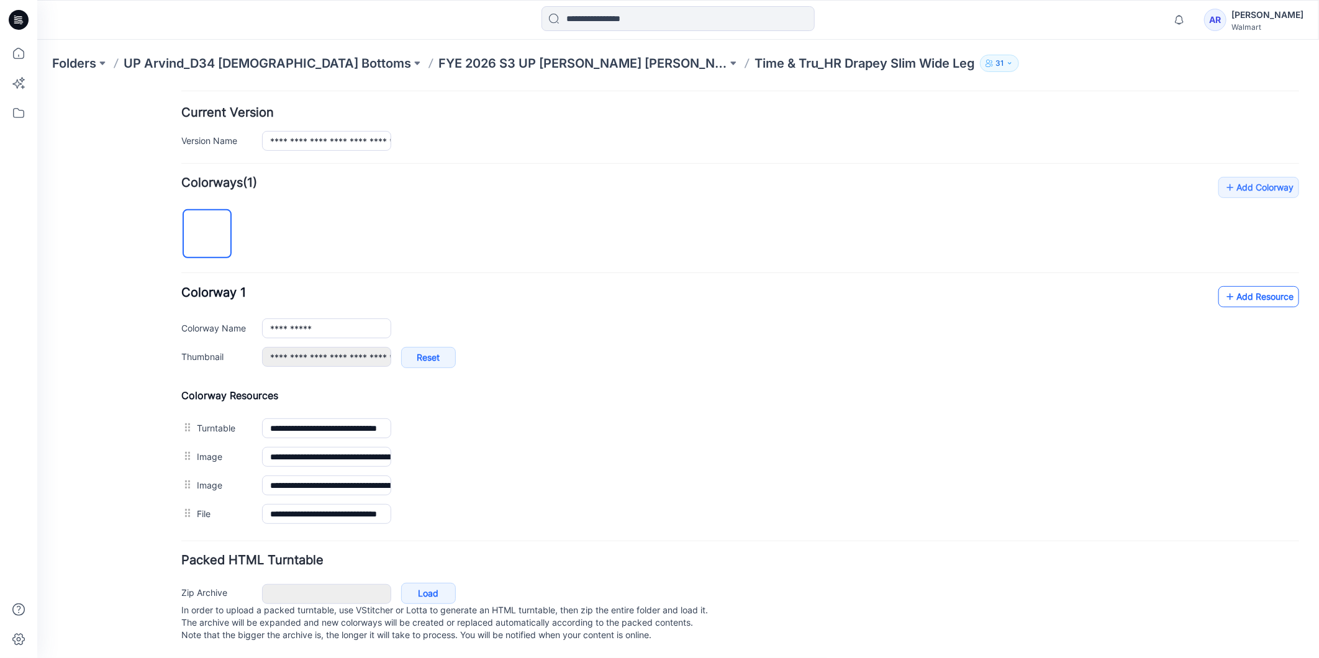
click at [1244, 286] on link "Add Resource" at bounding box center [1257, 296] width 81 height 21
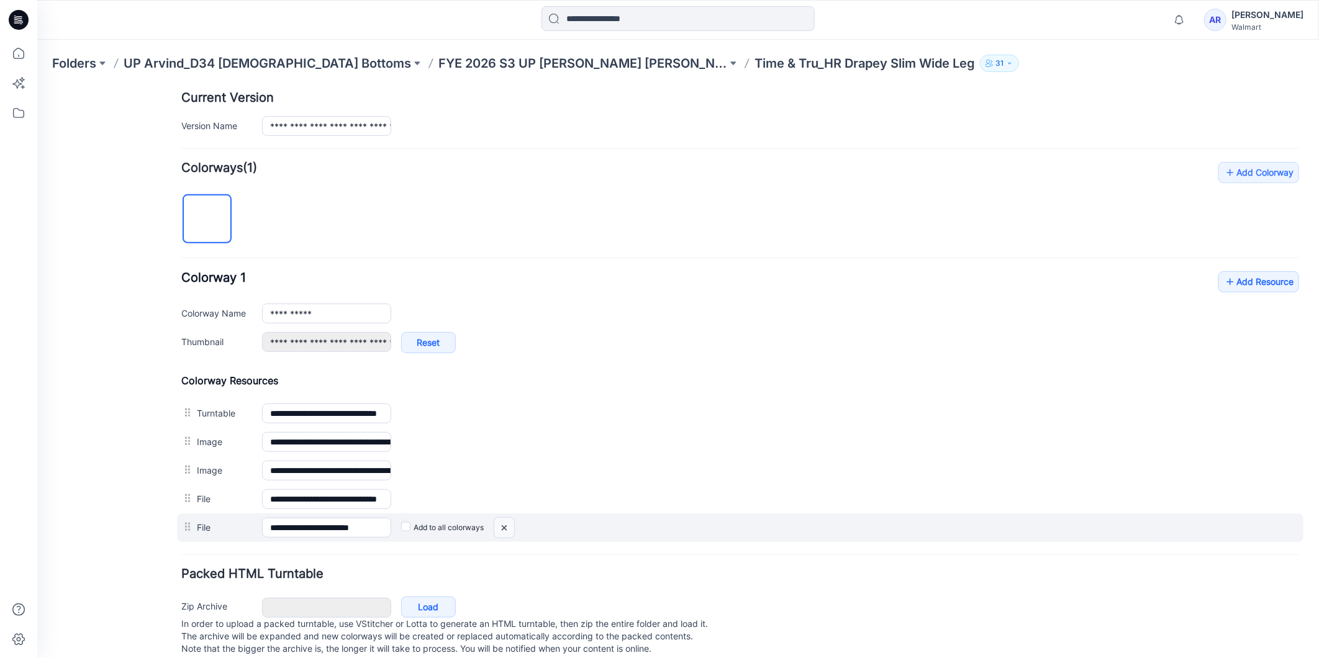
drag, startPoint x: 763, startPoint y: 147, endPoint x: 507, endPoint y: 528, distance: 459.1
click at [507, 528] on img at bounding box center [504, 527] width 20 height 20
